Goal: Information Seeking & Learning: Learn about a topic

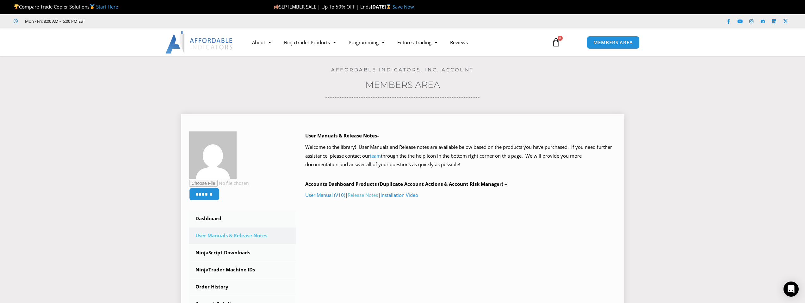
click at [362, 196] on link "Release Notes" at bounding box center [362, 195] width 30 height 6
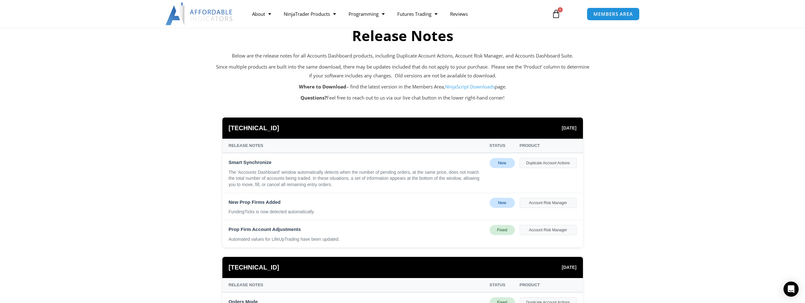
scroll to position [32, 0]
